Goal: Task Accomplishment & Management: Use online tool/utility

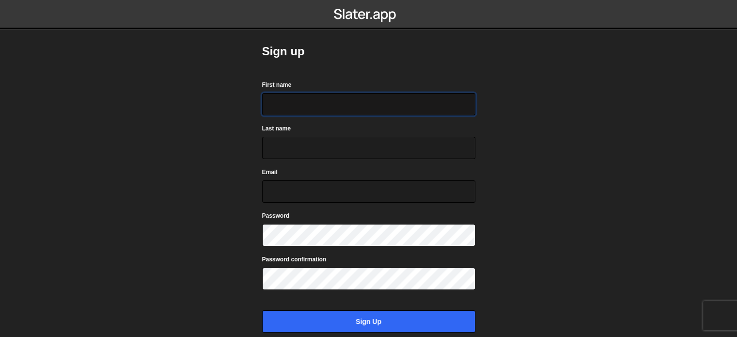
click at [277, 109] on input "First name" at bounding box center [368, 104] width 213 height 22
type input "hashem"
type input "alwani"
click at [326, 191] on input "Email" at bounding box center [368, 191] width 213 height 22
type input "a"
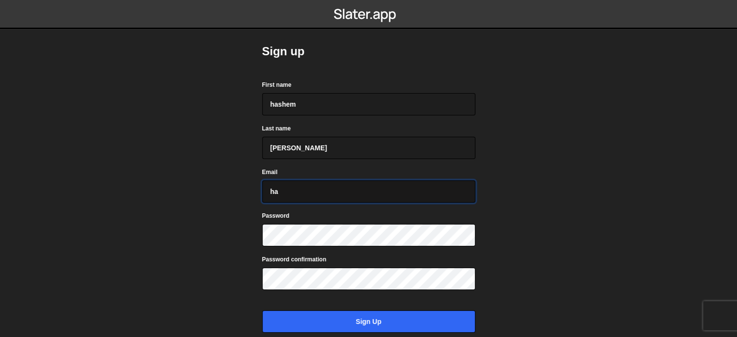
type input "h"
type input "hashemalwaini041@gmail.com"
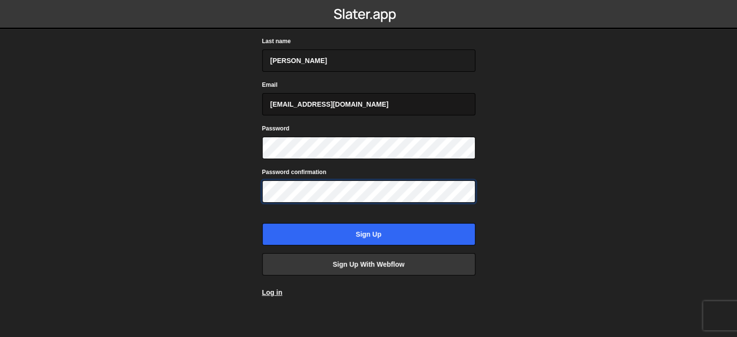
scroll to position [92, 0]
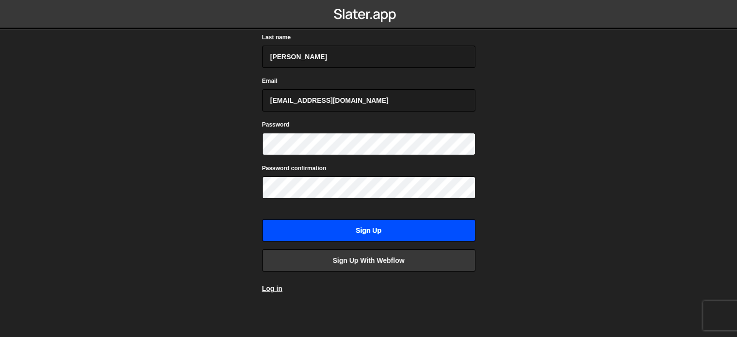
click at [325, 231] on input "Sign up" at bounding box center [368, 230] width 213 height 22
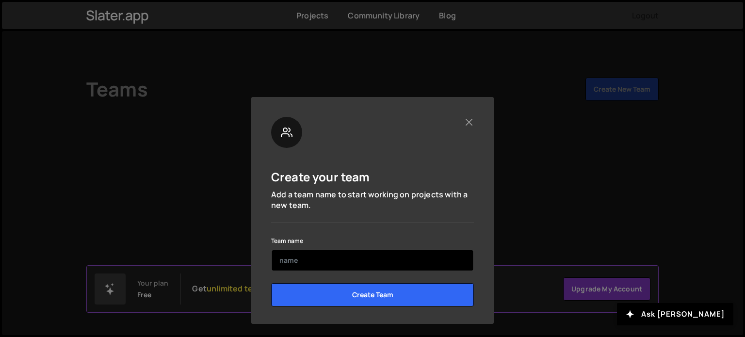
drag, startPoint x: 0, startPoint y: 0, endPoint x: 346, endPoint y: 261, distance: 433.7
click at [346, 261] on input "text" at bounding box center [372, 260] width 203 height 21
type input "hashem"
click at [271, 283] on input "Create Team" at bounding box center [372, 294] width 203 height 23
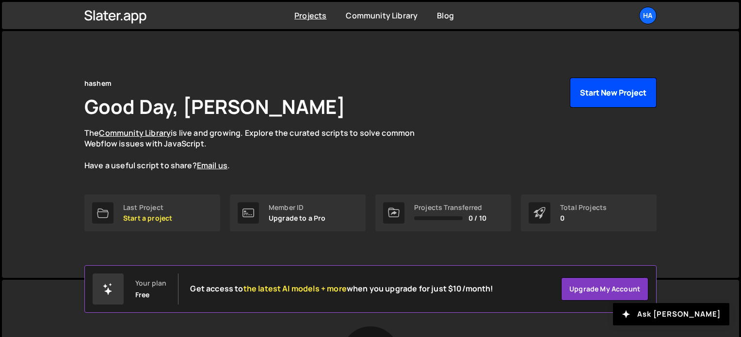
click at [635, 88] on button "Start New Project" at bounding box center [613, 93] width 87 height 30
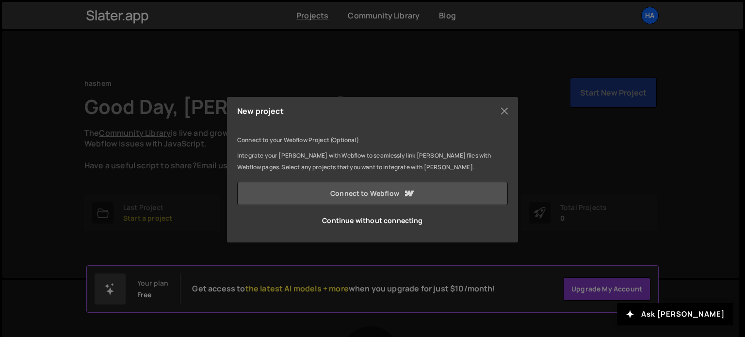
click at [425, 190] on link "Connect to Webflow" at bounding box center [372, 193] width 271 height 23
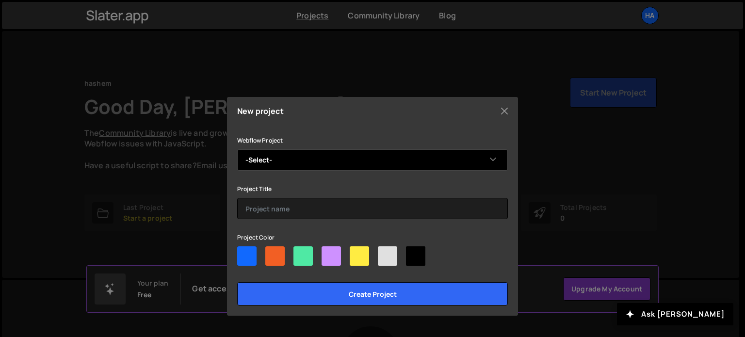
click at [434, 163] on select "-Select- 2b Decor Landing Page Hashem's Stupendous Site" at bounding box center [372, 159] width 271 height 21
select select "686bd4583727ea88cc273302"
click at [237, 149] on select "-Select- 2b Decor Landing Page Hashem's Stupendous Site" at bounding box center [372, 159] width 271 height 21
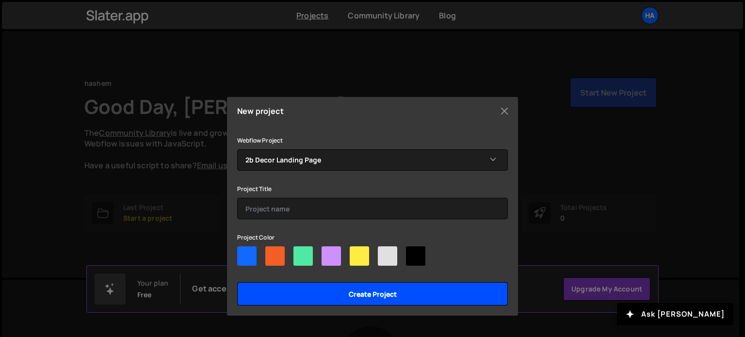
click at [360, 297] on input "Create project" at bounding box center [372, 293] width 271 height 23
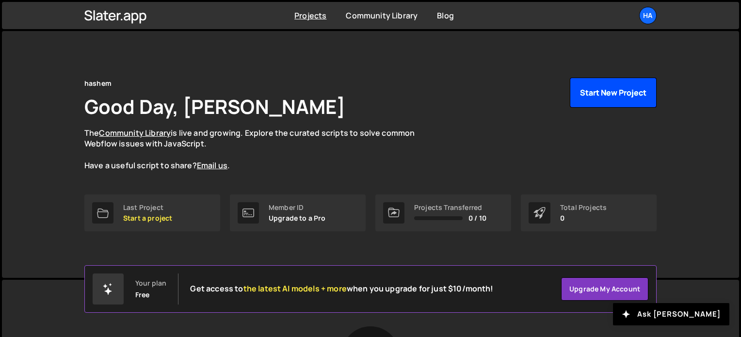
click at [591, 104] on button "Start New Project" at bounding box center [613, 93] width 87 height 30
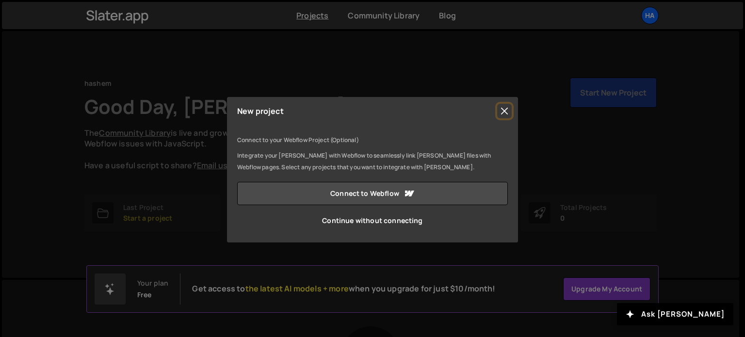
click at [509, 109] on button "Close" at bounding box center [504, 111] width 15 height 15
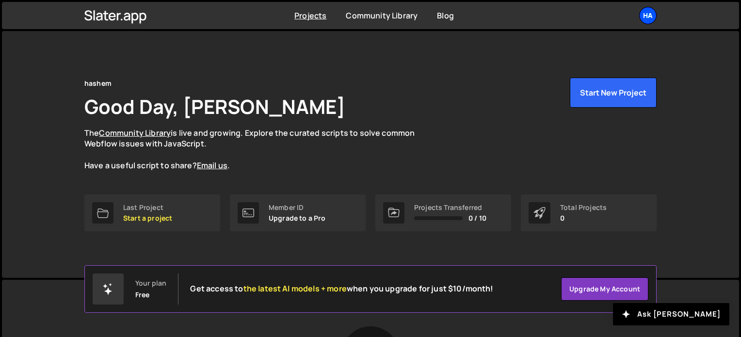
click at [642, 22] on div "ha" at bounding box center [647, 15] width 17 height 17
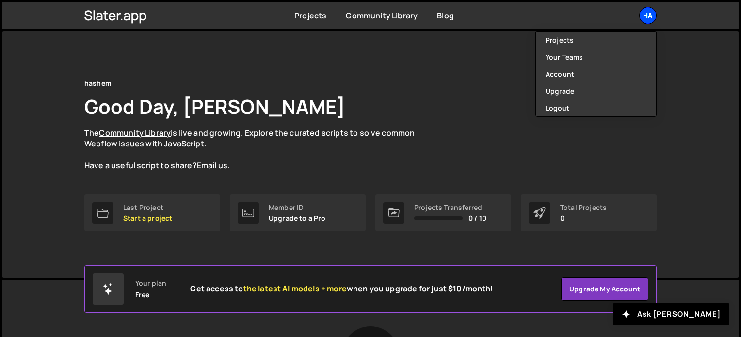
click at [642, 22] on div "ha" at bounding box center [647, 15] width 17 height 17
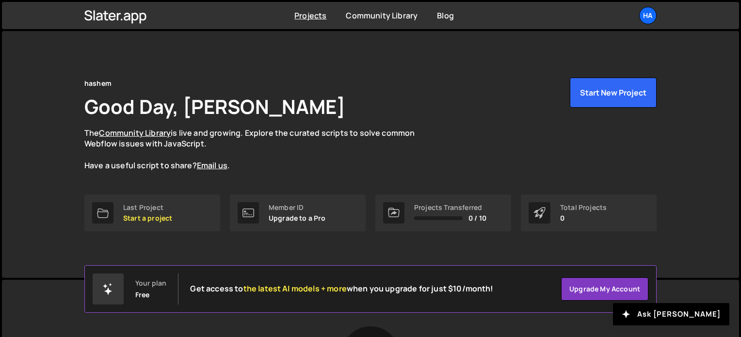
scroll to position [182, 0]
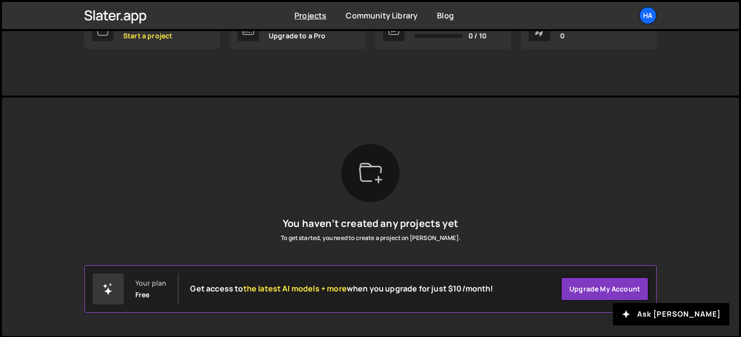
click at [375, 186] on div at bounding box center [370, 173] width 58 height 58
click at [162, 284] on div "Your plan" at bounding box center [150, 283] width 31 height 8
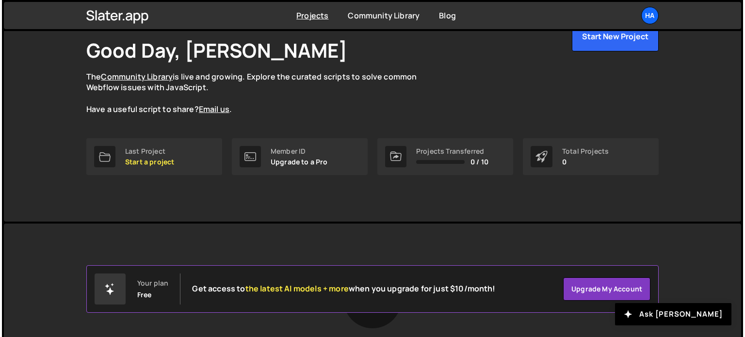
scroll to position [0, 0]
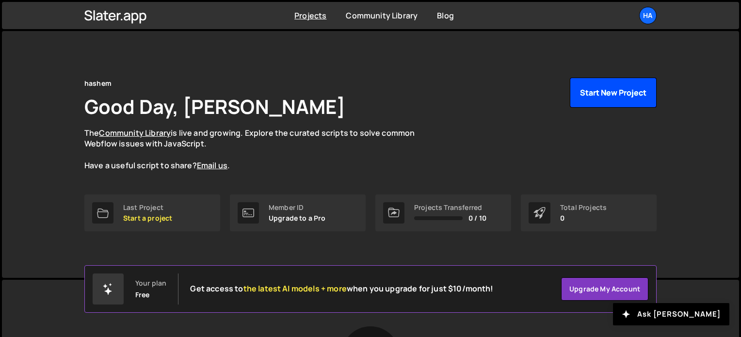
click at [598, 85] on button "Start New Project" at bounding box center [613, 93] width 87 height 30
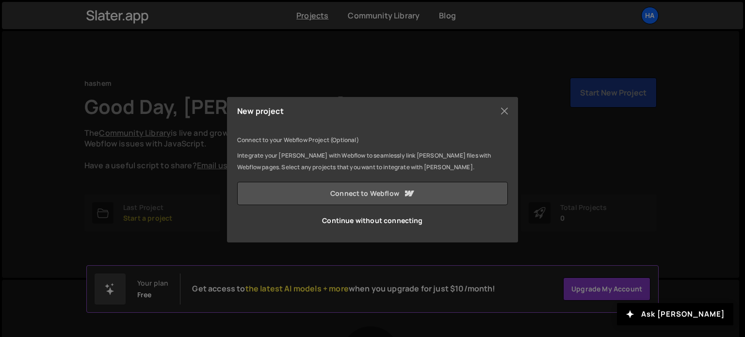
click at [425, 195] on link "Connect to Webflow" at bounding box center [372, 193] width 271 height 23
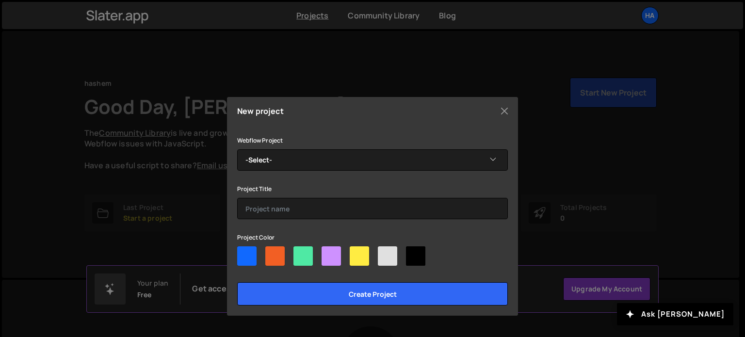
click at [391, 256] on div at bounding box center [387, 255] width 19 height 19
click at [384, 253] on input"] "radio" at bounding box center [381, 249] width 6 height 6
radio input"] "true"
click at [394, 256] on div at bounding box center [387, 255] width 19 height 19
click at [384, 253] on input"] "radio" at bounding box center [381, 249] width 6 height 6
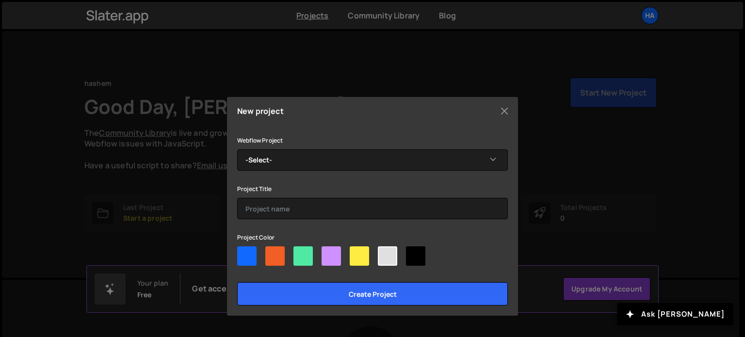
click at [394, 256] on div at bounding box center [387, 255] width 19 height 19
click at [384, 253] on input"] "radio" at bounding box center [381, 249] width 6 height 6
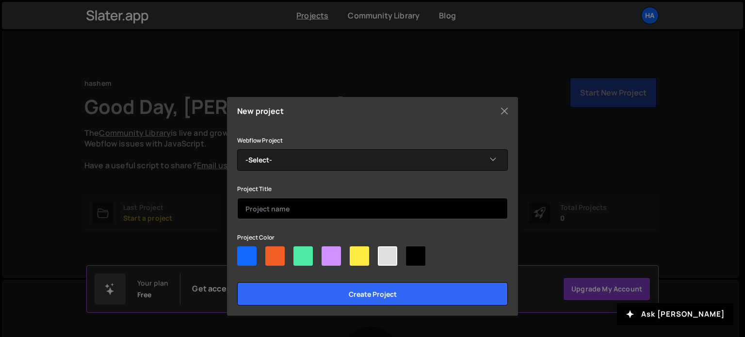
click at [357, 208] on input "text" at bounding box center [372, 208] width 271 height 21
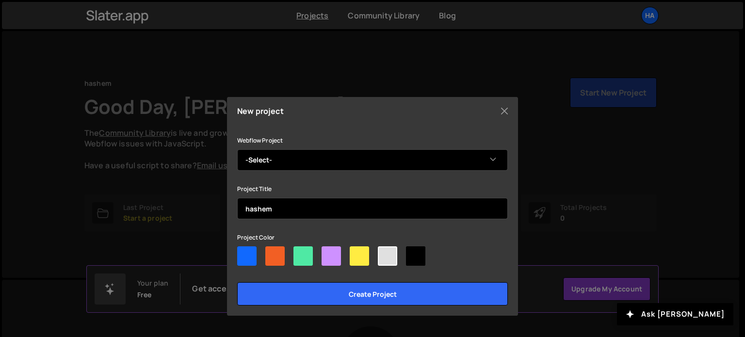
type input "hashem"
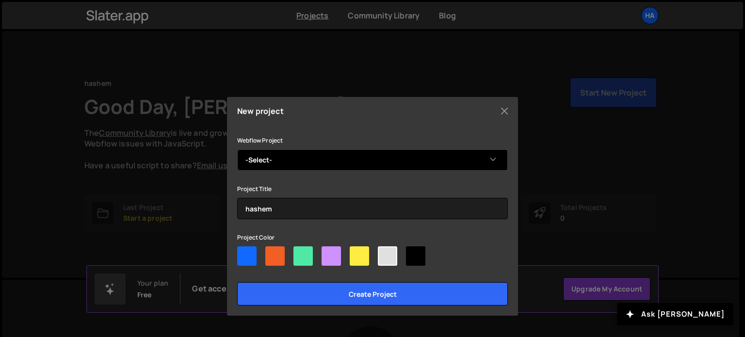
click at [349, 160] on select "-Select- 2b Decor Landing Page" at bounding box center [372, 159] width 271 height 21
select select "686bd4583727ea88cc273302"
click at [237, 149] on select "-Select- 2b Decor Landing Page" at bounding box center [372, 159] width 271 height 21
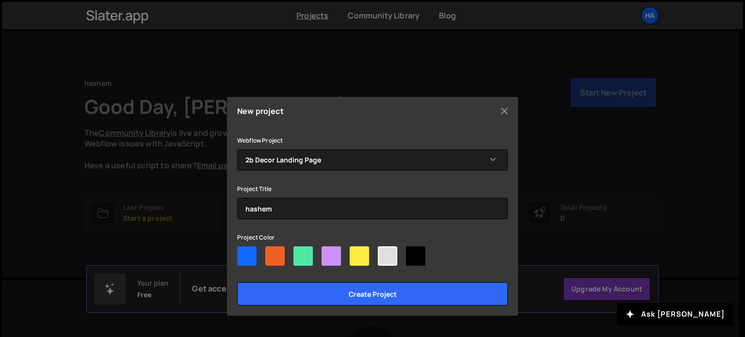
click at [361, 251] on div at bounding box center [359, 255] width 19 height 19
click at [356, 251] on input"] "radio" at bounding box center [353, 249] width 6 height 6
radio input"] "true"
click at [392, 253] on div at bounding box center [387, 255] width 19 height 19
click at [384, 253] on input"] "radio" at bounding box center [381, 249] width 6 height 6
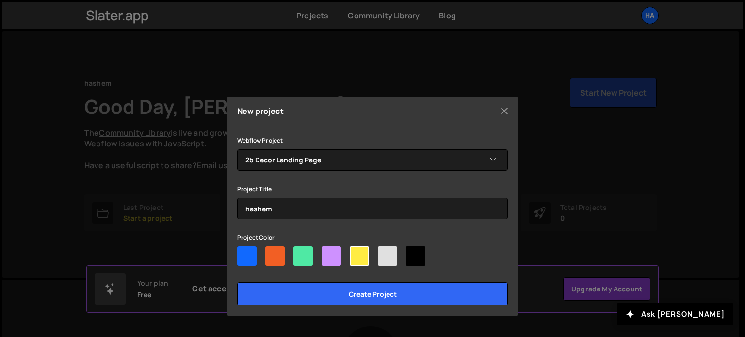
radio input"] "true"
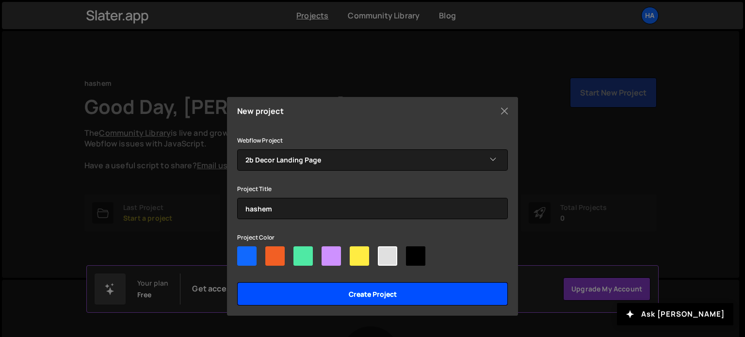
click at [398, 284] on input "Create project" at bounding box center [372, 293] width 271 height 23
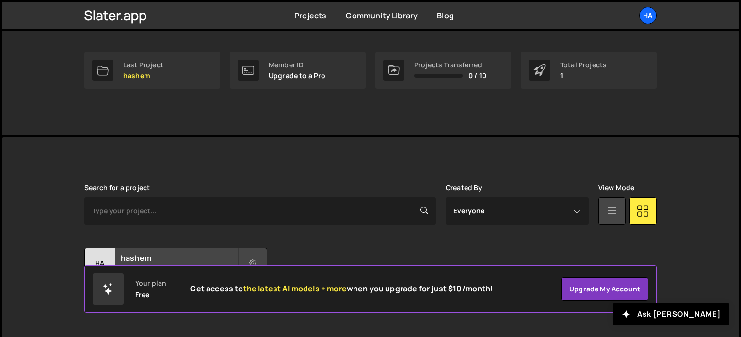
scroll to position [161, 0]
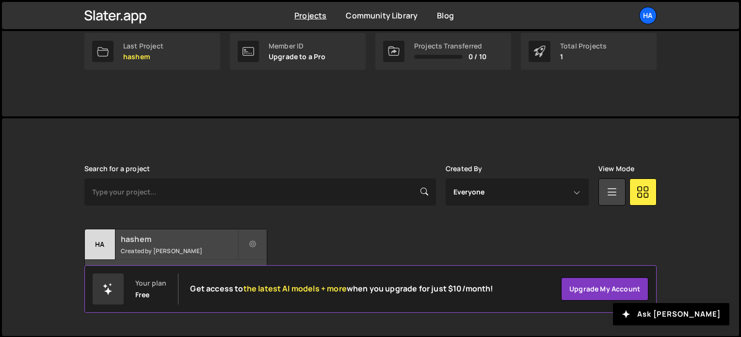
click at [153, 247] on small "Created by hashem alwani" at bounding box center [179, 251] width 117 height 8
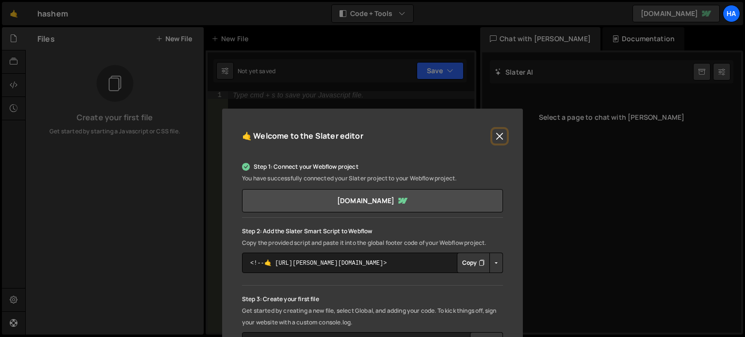
click at [495, 137] on button "Close" at bounding box center [499, 136] width 15 height 15
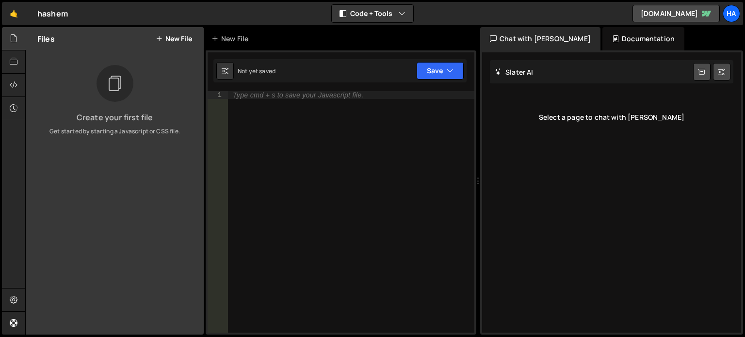
click at [607, 116] on div "Select a page to chat with [PERSON_NAME]" at bounding box center [611, 117] width 243 height 39
click at [665, 94] on div "Slater AI Start new chat Select a page to chat with Slater" at bounding box center [611, 192] width 259 height 280
drag, startPoint x: 596, startPoint y: 69, endPoint x: 700, endPoint y: 73, distance: 104.3
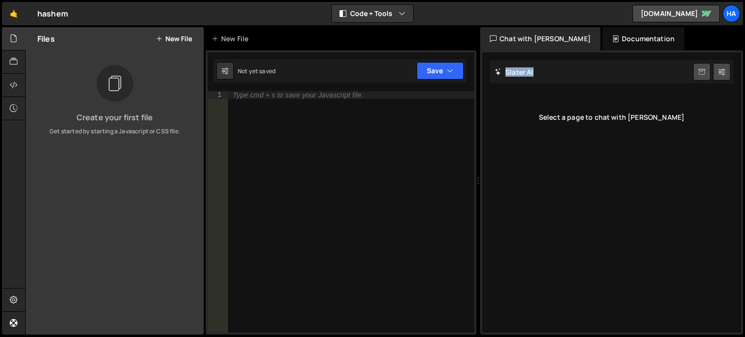
click at [700, 73] on div "[PERSON_NAME] Start new chat" at bounding box center [611, 71] width 243 height 23
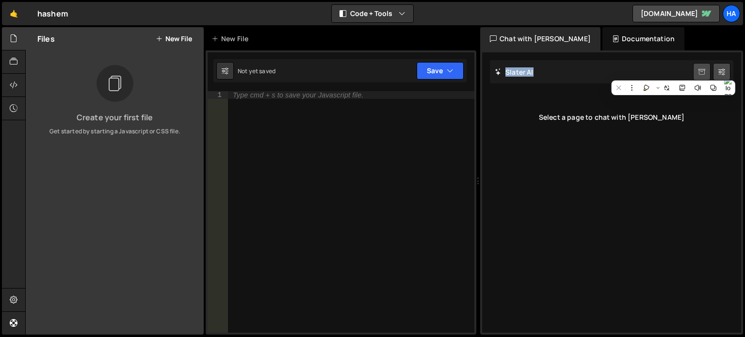
click at [700, 73] on icon at bounding box center [701, 71] width 7 height 9
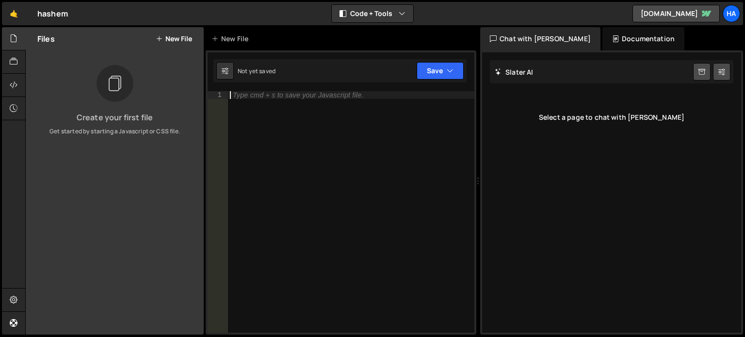
click at [279, 97] on div "Type cmd + s to save your Javascript file." at bounding box center [298, 95] width 130 height 7
paste textarea
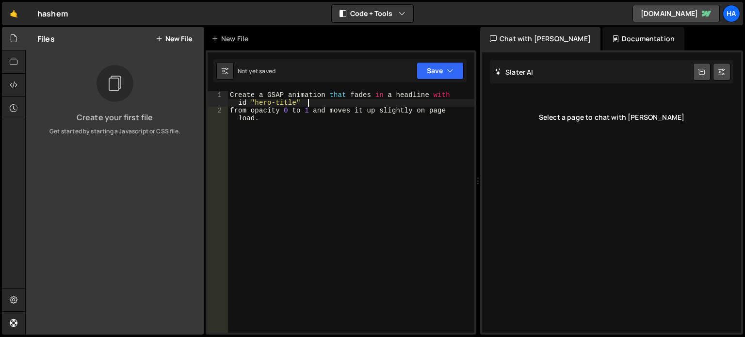
click at [310, 100] on div "Create a GSAP animation that fades in a headline with id "hero-title" from opac…" at bounding box center [351, 227] width 246 height 272
type textarea "Create a GSAP animation that fades in a headline with id "hero-title""
click at [444, 73] on button "Save" at bounding box center [439, 70] width 47 height 17
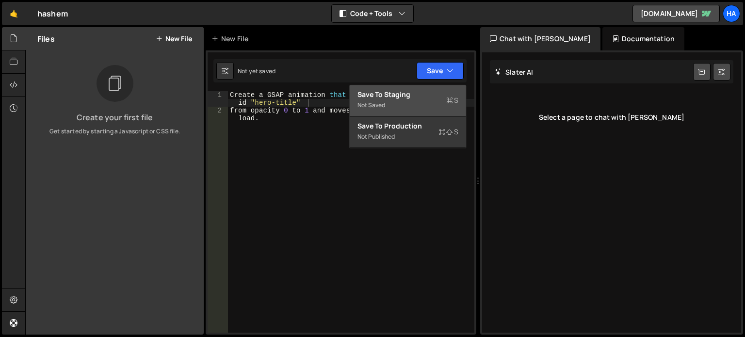
click at [438, 96] on div "Save to Staging S" at bounding box center [407, 95] width 101 height 10
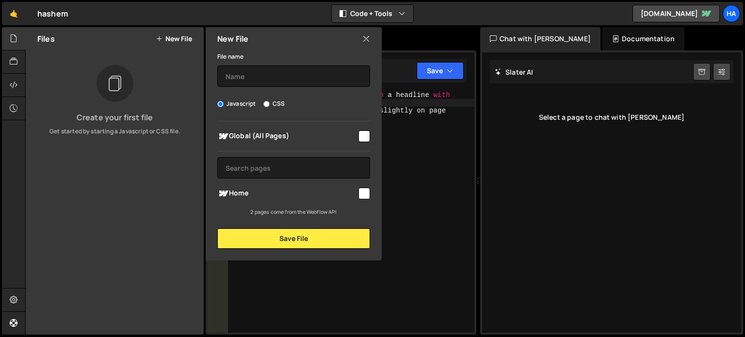
click at [364, 138] on input "checkbox" at bounding box center [364, 136] width 12 height 12
checkbox input "false"
click at [369, 198] on input "checkbox" at bounding box center [364, 194] width 12 height 12
checkbox input "true"
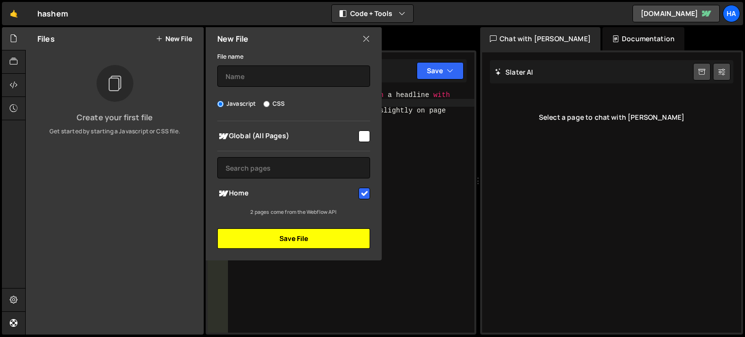
click at [327, 234] on button "Save File" at bounding box center [293, 238] width 153 height 20
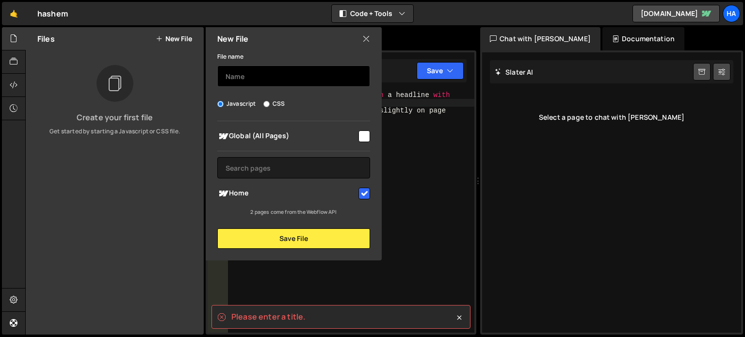
click at [268, 77] on input "text" at bounding box center [293, 75] width 153 height 21
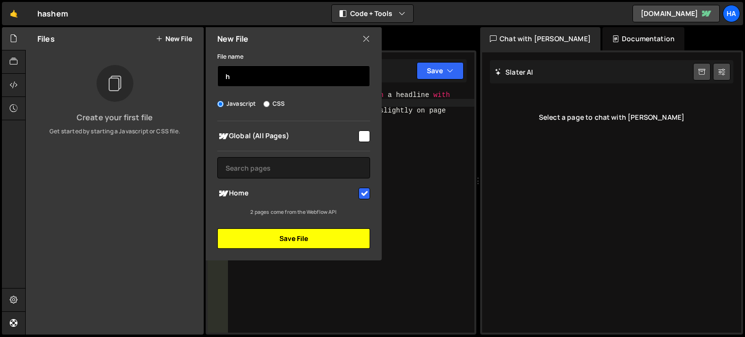
type input "h"
click at [293, 241] on button "Save File" at bounding box center [293, 238] width 153 height 20
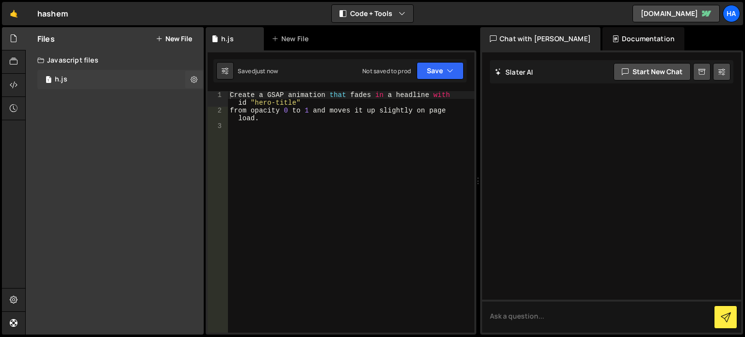
click at [106, 83] on div "1 h.js 0" at bounding box center [120, 79] width 166 height 19
click at [195, 79] on icon at bounding box center [194, 79] width 7 height 9
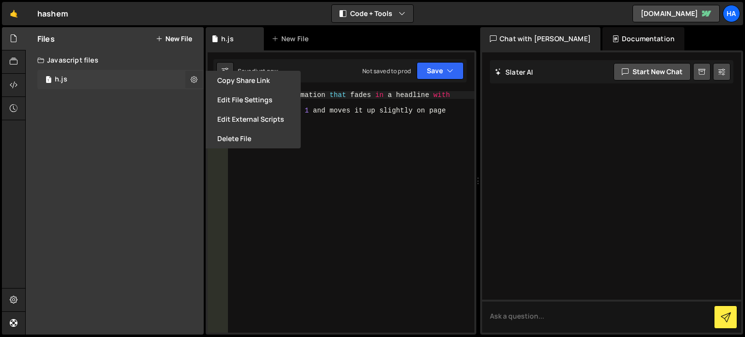
click at [195, 79] on icon at bounding box center [194, 79] width 7 height 9
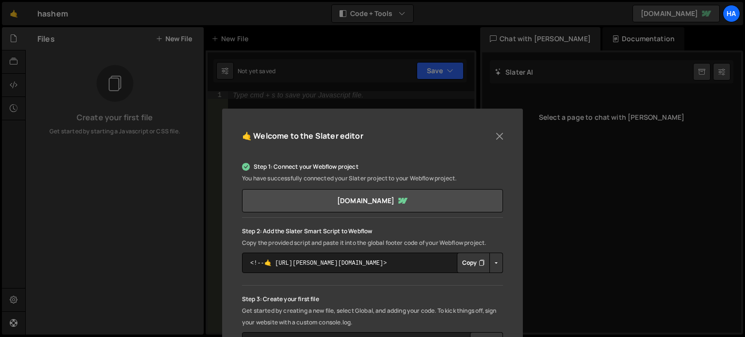
click at [493, 261] on button "Button group with nested dropdown" at bounding box center [496, 263] width 14 height 20
click at [463, 261] on button "Copy" at bounding box center [473, 263] width 33 height 20
click at [500, 137] on button "Close" at bounding box center [499, 136] width 15 height 15
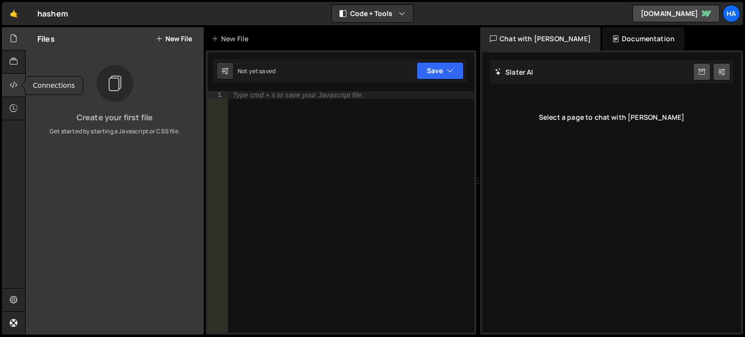
click at [10, 81] on icon at bounding box center [14, 85] width 8 height 11
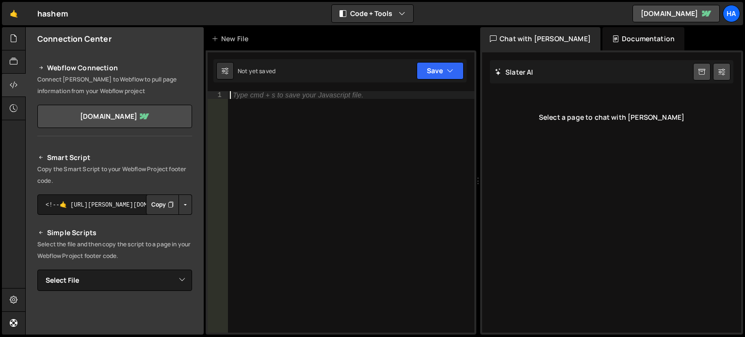
click at [278, 93] on div "Type cmd + s to save your Javascript file." at bounding box center [298, 95] width 130 height 7
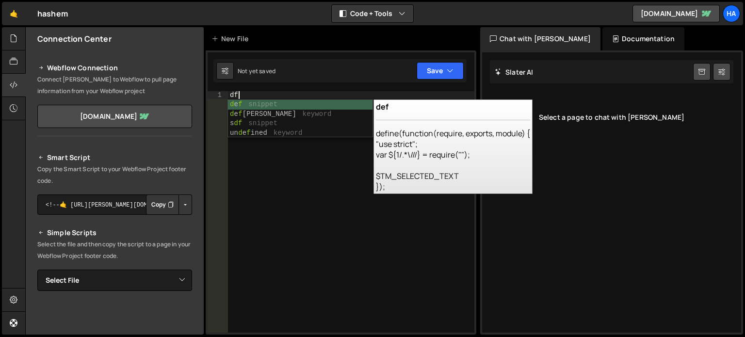
type textarea "d"
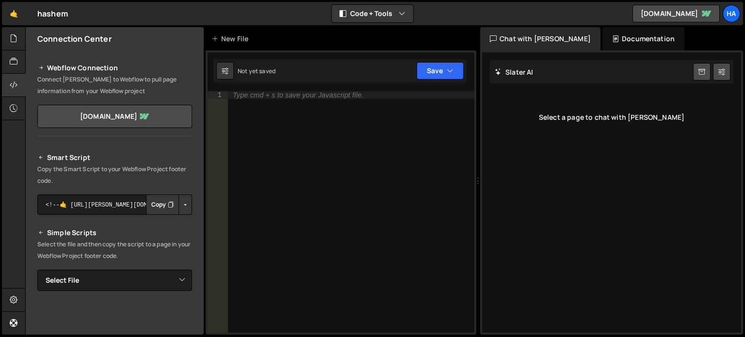
click at [567, 105] on div "Select a page to chat with [PERSON_NAME]" at bounding box center [611, 117] width 243 height 39
click at [602, 38] on div "Documentation" at bounding box center [643, 38] width 82 height 23
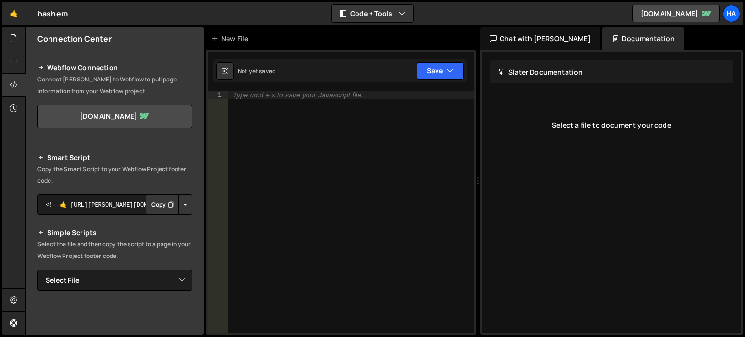
click at [550, 38] on div "Chat with [PERSON_NAME]" at bounding box center [540, 38] width 120 height 23
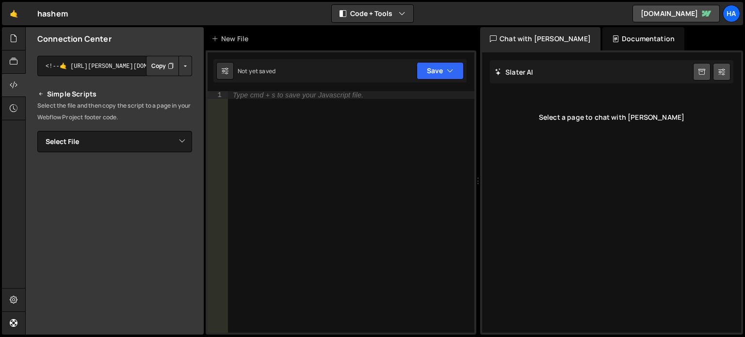
scroll to position [177, 0]
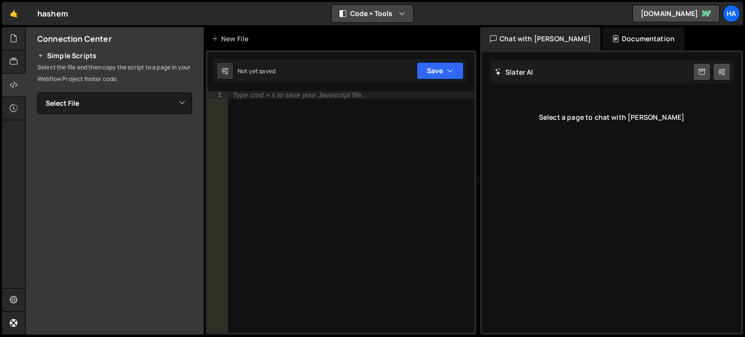
click at [396, 5] on button "Code + Tools" at bounding box center [372, 13] width 81 height 17
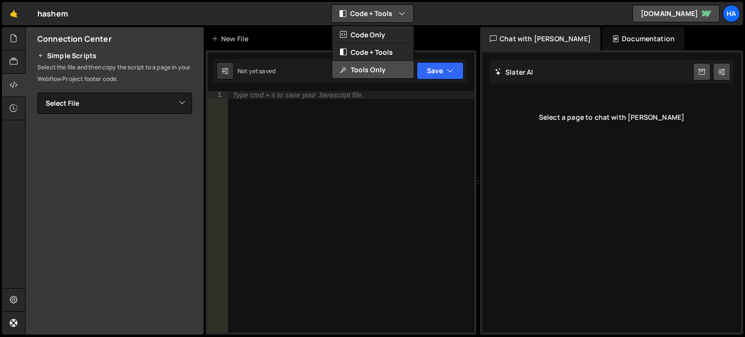
click at [376, 78] on button "Tools Only" at bounding box center [372, 69] width 81 height 17
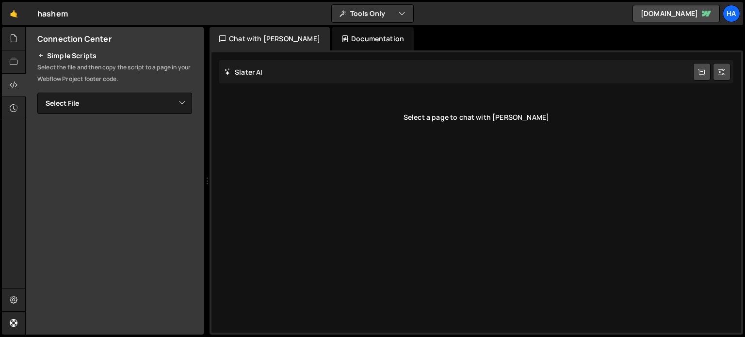
click at [405, 100] on div "Select a page to chat with [PERSON_NAME]" at bounding box center [476, 117] width 514 height 39
click at [448, 118] on div "Select a page to chat with [PERSON_NAME]" at bounding box center [476, 117] width 514 height 39
click at [725, 71] on button at bounding box center [721, 71] width 17 height 17
select select "chat"
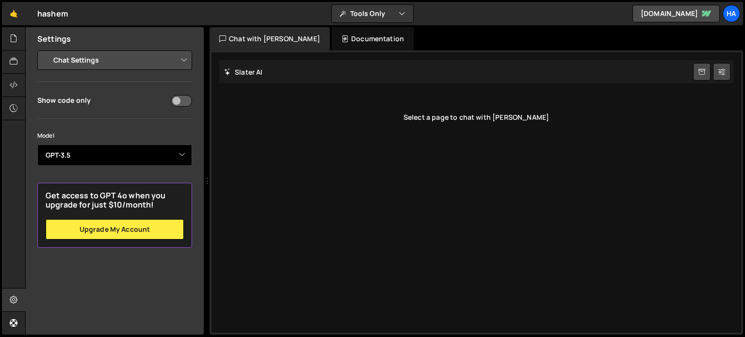
click at [140, 155] on select "Select Model GPT-3.5 GPT-4o mini GPT-4o (Pro) GPT-4.1 (Pro)" at bounding box center [114, 154] width 155 height 21
select select "gpt-4o-mini"
click at [37, 144] on select "Select Model GPT-3.5 GPT-4o mini GPT-4o (Pro) GPT-4.1 (Pro)" at bounding box center [114, 154] width 155 height 21
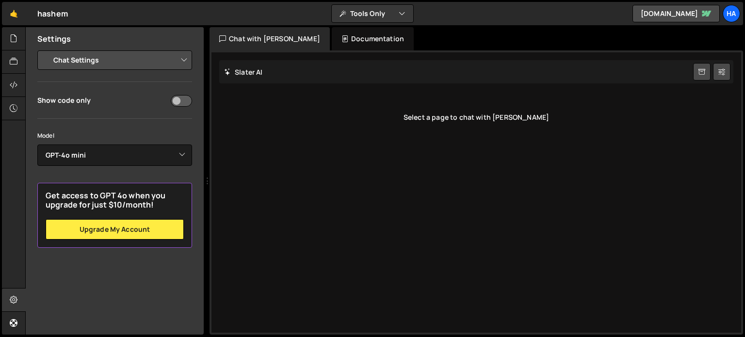
drag, startPoint x: 167, startPoint y: 96, endPoint x: 178, endPoint y: 100, distance: 11.8
click at [178, 100] on div "Show code only" at bounding box center [114, 100] width 155 height 13
click at [178, 100] on input "checkbox" at bounding box center [181, 101] width 21 height 12
checkbox input "true"
click at [272, 68] on div "Slater AI Start new chat" at bounding box center [476, 71] width 514 height 23
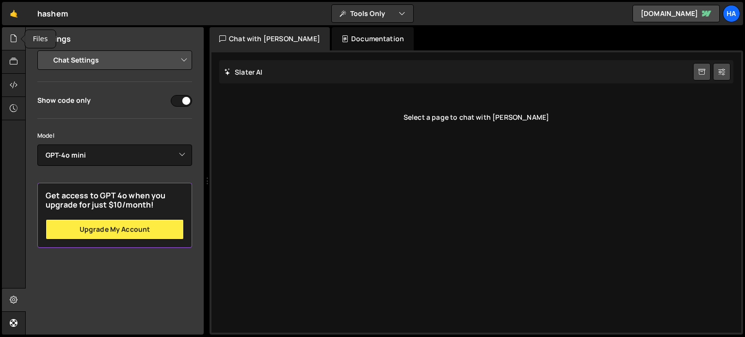
click at [12, 43] on icon at bounding box center [14, 38] width 8 height 11
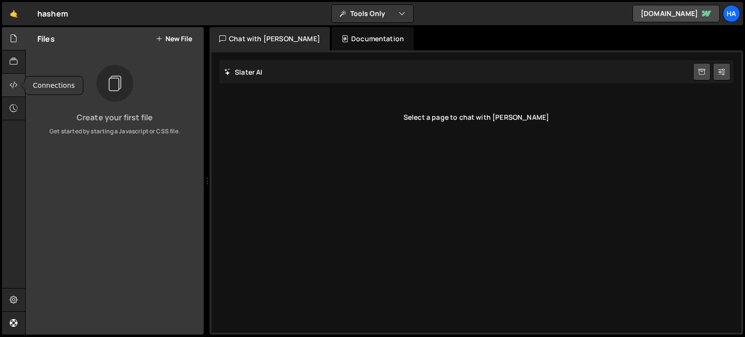
click at [12, 77] on div at bounding box center [14, 85] width 24 height 23
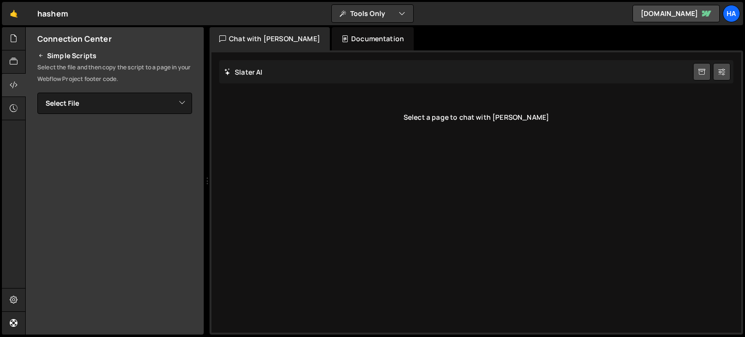
click at [444, 118] on div "Select a page to chat with [PERSON_NAME]" at bounding box center [476, 117] width 514 height 39
click at [138, 107] on select "Select File" at bounding box center [114, 103] width 155 height 21
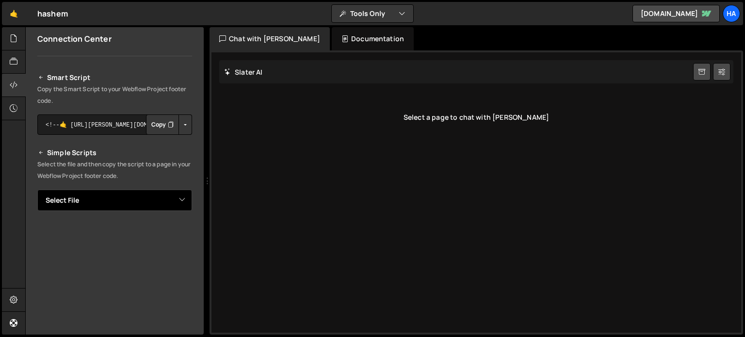
scroll to position [0, 0]
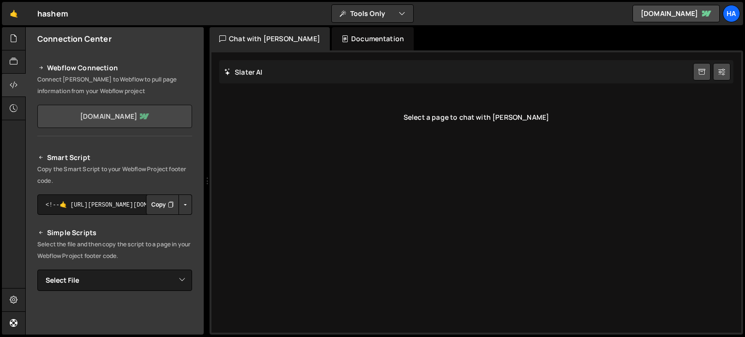
click at [114, 112] on link "[DOMAIN_NAME]" at bounding box center [114, 116] width 155 height 23
click at [332, 39] on div "Documentation" at bounding box center [373, 38] width 82 height 23
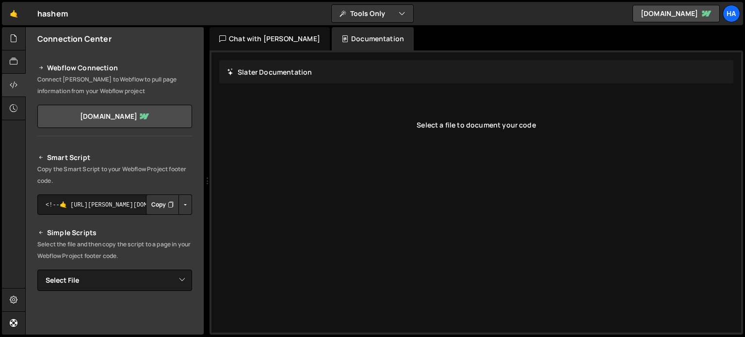
click at [272, 37] on div "Chat with [PERSON_NAME]" at bounding box center [269, 38] width 120 height 23
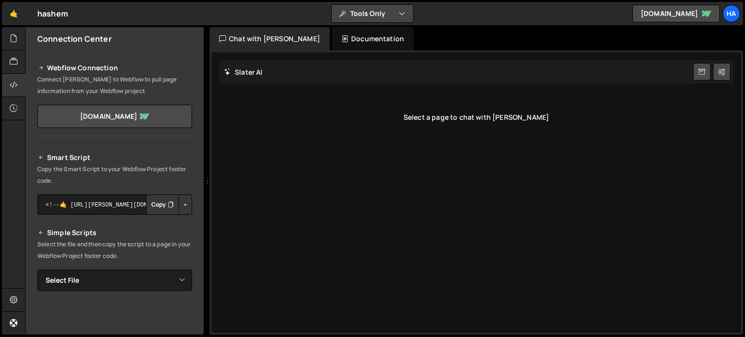
click at [341, 14] on icon "button" at bounding box center [342, 14] width 7 height 10
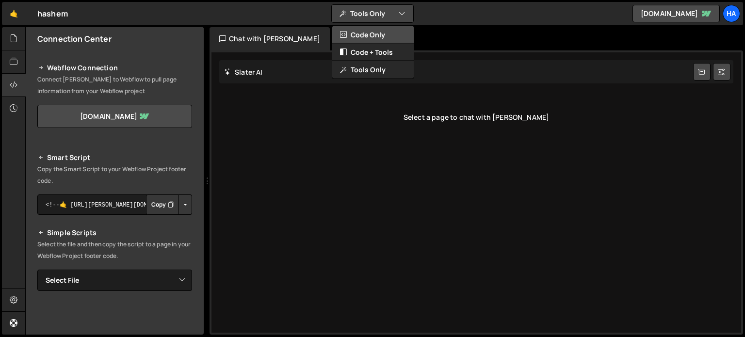
click at [347, 39] on button "Code Only" at bounding box center [372, 34] width 81 height 17
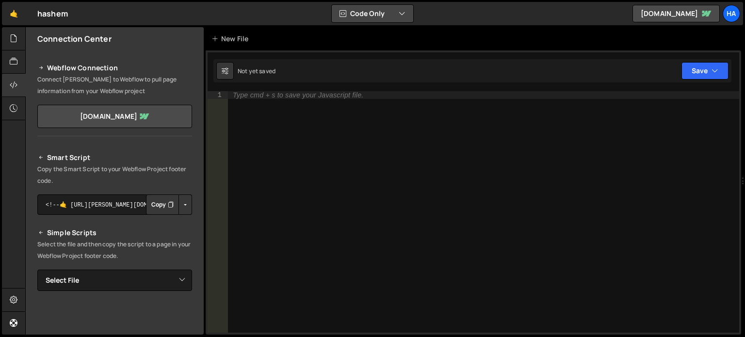
click at [375, 15] on button "Code Only" at bounding box center [372, 13] width 81 height 17
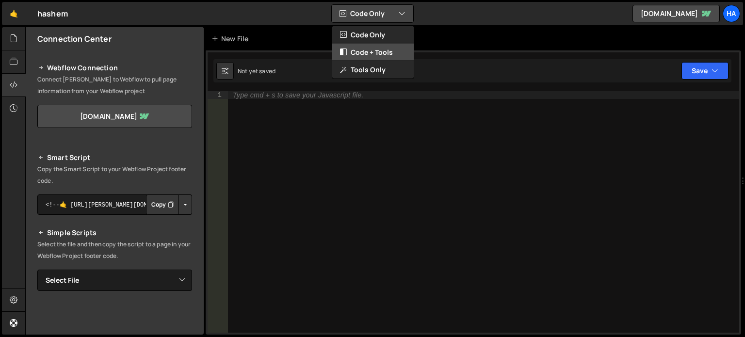
click at [376, 44] on button "Code + Tools" at bounding box center [372, 52] width 81 height 17
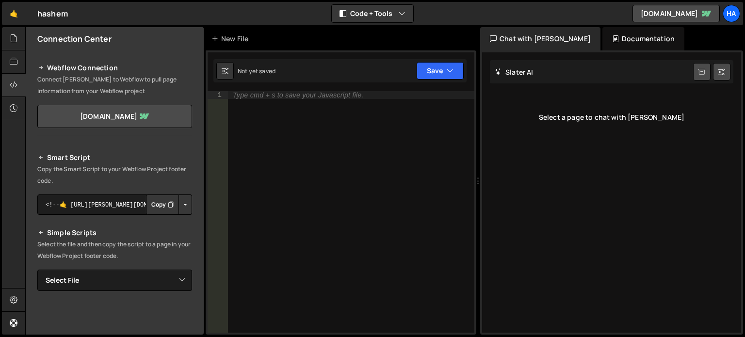
click at [698, 73] on icon at bounding box center [701, 71] width 7 height 9
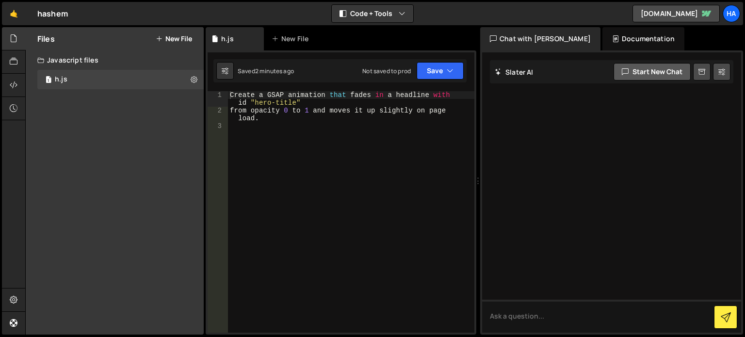
click at [637, 70] on button "Start new chat" at bounding box center [651, 71] width 77 height 17
click at [531, 316] on textarea at bounding box center [611, 316] width 259 height 33
paste textarea "Create a GSAP animation that fades in a headline with id "hero-title" from opac…"
type textarea "Create a GSAP animation that fades in a headline with id "hero-title" from opac…"
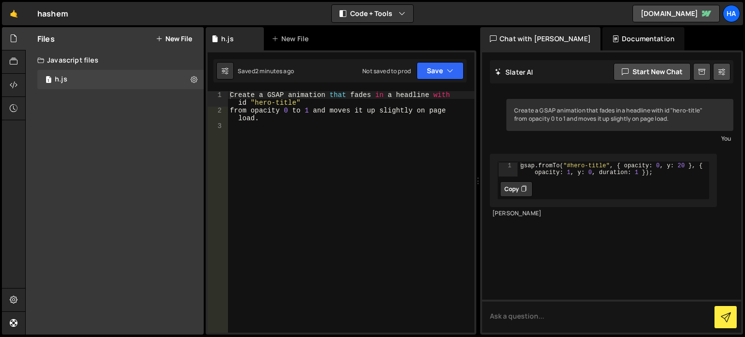
click at [512, 188] on button "Copy" at bounding box center [516, 189] width 32 height 16
click at [560, 315] on textarea at bounding box center [611, 316] width 259 height 33
paste textarea "Animate all paragraphs to fade in one by one with a slight delay using GSAP on …"
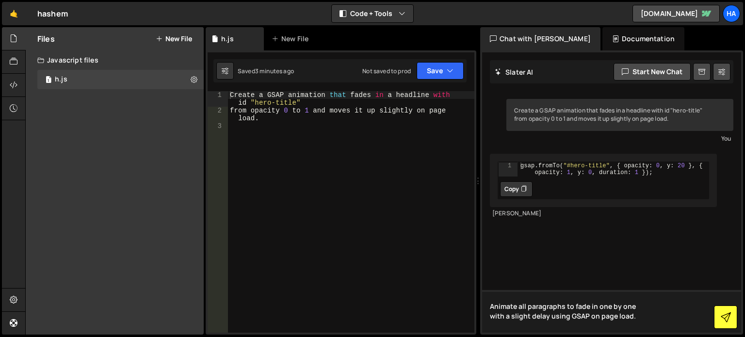
type textarea "Animate all paragraphs to fade in one by one with a slight delay using GSAP on …"
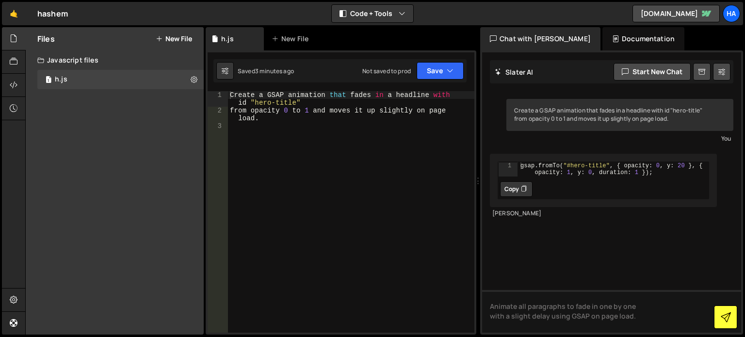
click at [723, 319] on icon at bounding box center [725, 317] width 10 height 10
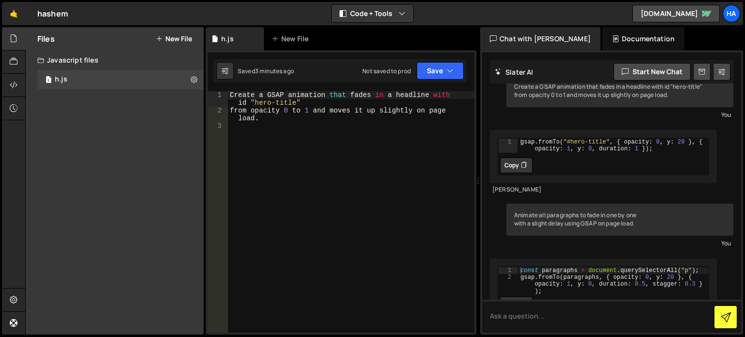
scroll to position [49, 0]
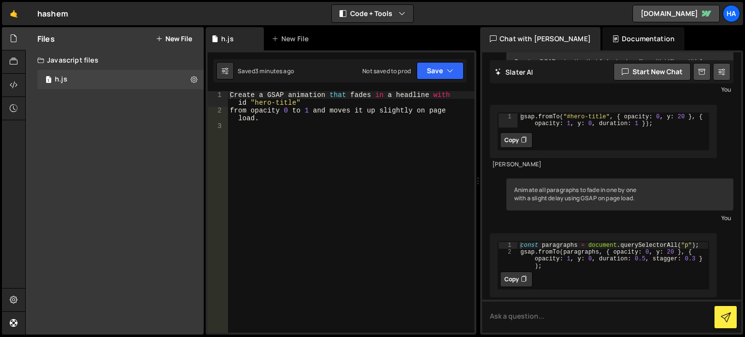
click at [522, 276] on icon at bounding box center [524, 279] width 6 height 10
click at [362, 155] on div "Create a GSAP animation that fades in a headline with id "hero-title" from opac…" at bounding box center [351, 223] width 246 height 265
paste textarea "gsap.fromTo(paragraphs, { opacity: 0, y: 20 }, { opacity: 1, y: 0, duration: 0.…"
type textarea "gsap.fromTo(paragraphs, { opacity: 0, y: 20 }, { opacity: 1, y: 0, duration: 0.…"
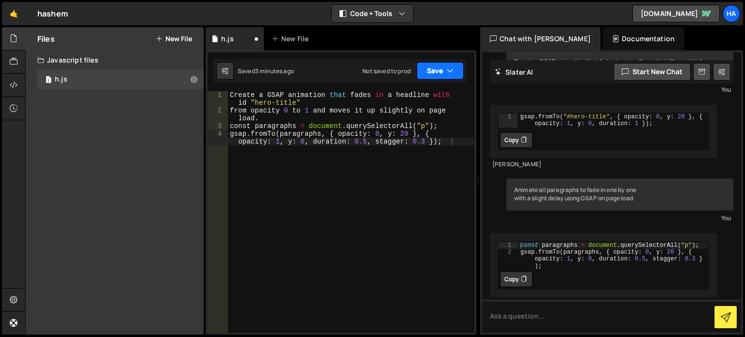
click at [433, 64] on button "Save" at bounding box center [439, 70] width 47 height 17
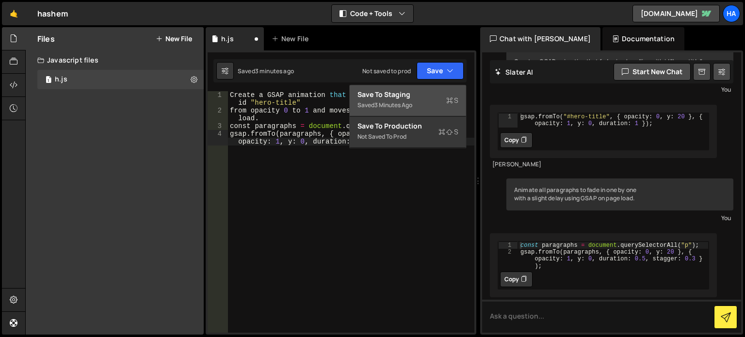
click at [424, 109] on div "Saved 3 minutes ago" at bounding box center [407, 105] width 101 height 12
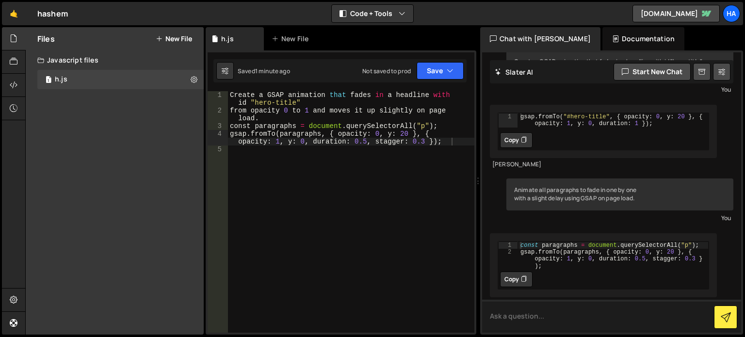
click at [538, 313] on textarea at bounding box center [611, 316] width 259 height 33
paste textarea "document.addEventListener("DOMContentLoaded", () => { const body = document.que…"
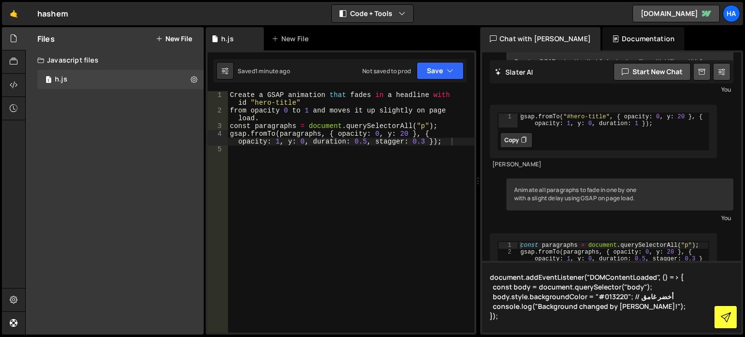
type textarea "document.addEventListener("DOMContentLoaded", () => { const body = document.que…"
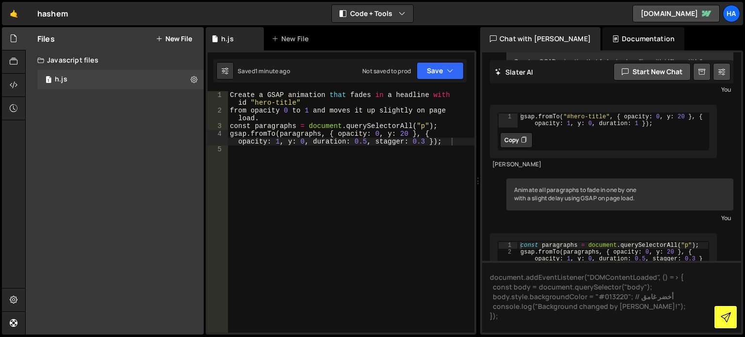
click at [731, 314] on button at bounding box center [725, 316] width 23 height 23
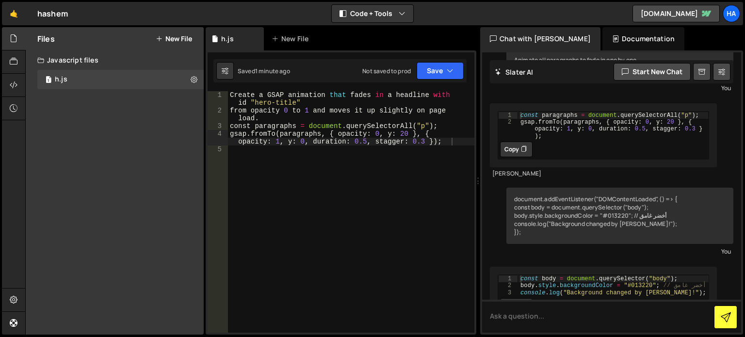
scroll to position [212, 0]
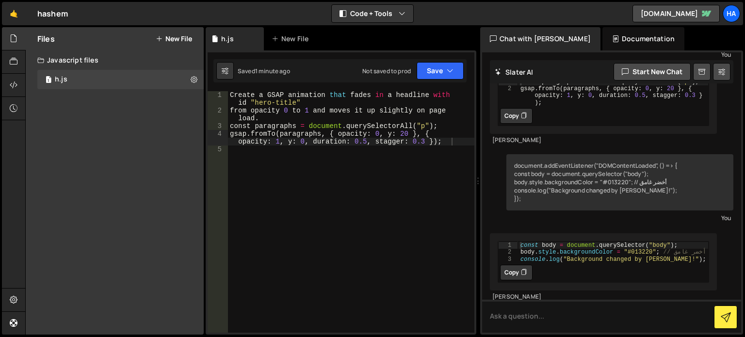
click at [525, 268] on icon at bounding box center [524, 273] width 6 height 10
click at [386, 172] on div "Create a GSAP animation that fades in a headline with id "hero-title" from opac…" at bounding box center [351, 223] width 246 height 265
paste textarea "console.log("Background changed by [PERSON_NAME]!");"
type textarea "console.log("Background changed by [PERSON_NAME]!");"
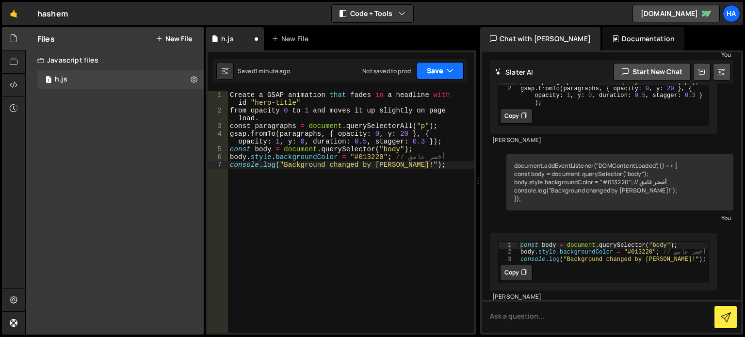
click at [434, 68] on button "Save" at bounding box center [439, 70] width 47 height 17
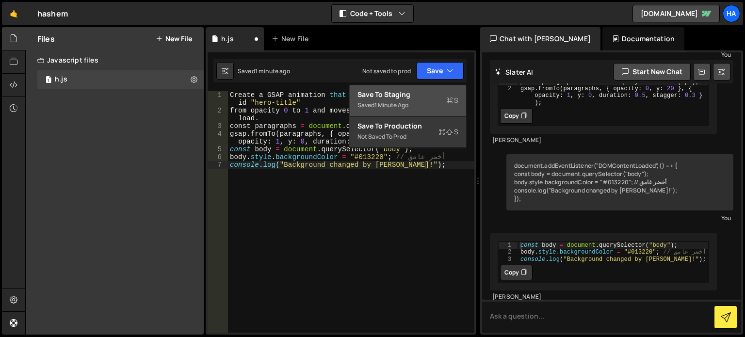
click at [430, 93] on div "Save to Staging S" at bounding box center [407, 95] width 101 height 10
